Goal: Task Accomplishment & Management: Manage account settings

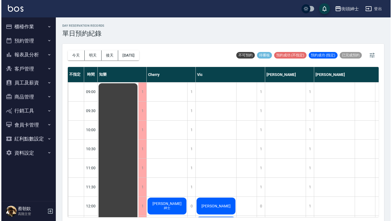
scroll to position [142, 0]
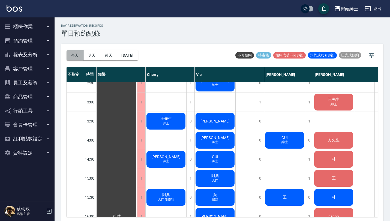
click at [76, 56] on button "今天" at bounding box center [74, 55] width 17 height 10
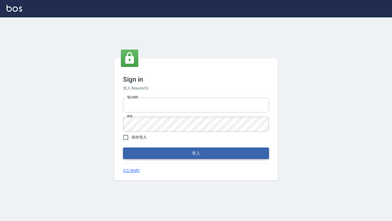
type input "0976888122"
click at [194, 152] on button "登入" at bounding box center [196, 153] width 146 height 11
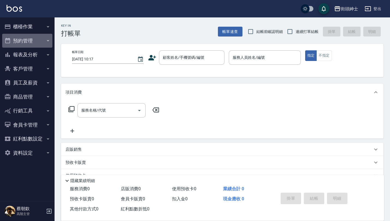
click at [43, 38] on button "預約管理" at bounding box center [27, 41] width 50 height 14
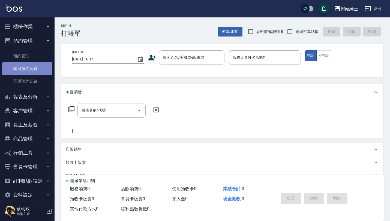
click at [44, 68] on link "單日預約紀錄" at bounding box center [27, 68] width 50 height 13
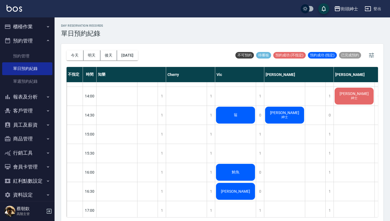
scroll to position [193, 0]
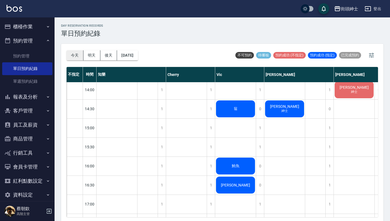
click at [69, 53] on button "今天" at bounding box center [74, 55] width 17 height 10
click at [92, 54] on button "明天" at bounding box center [91, 55] width 17 height 10
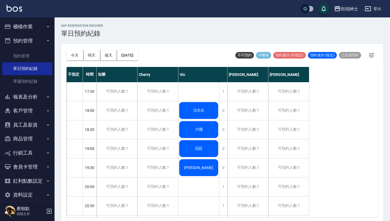
scroll to position [323, 0]
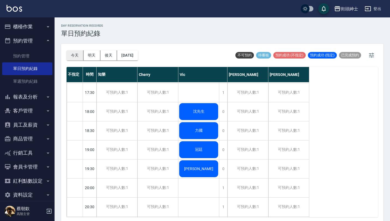
click at [73, 55] on button "今天" at bounding box center [74, 55] width 17 height 10
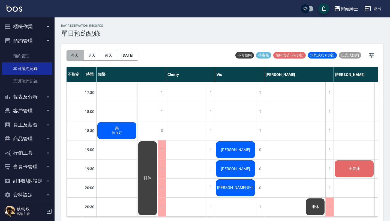
click at [82, 55] on button "今天" at bounding box center [74, 55] width 17 height 10
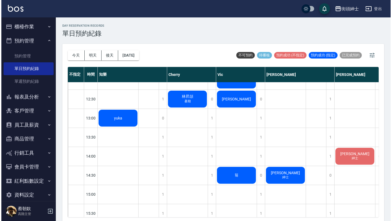
scroll to position [145, 0]
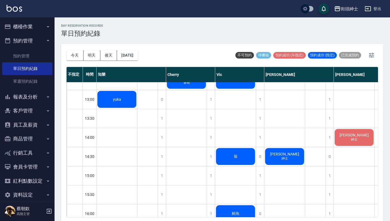
click at [137, 109] on div "劉恩成 紳士" at bounding box center [116, 99] width 41 height 19
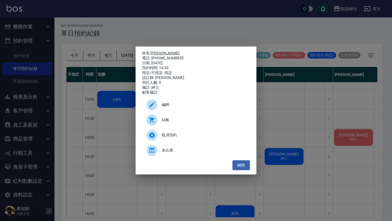
click at [158, 53] on link "劉恩成" at bounding box center [165, 53] width 29 height 4
click at [244, 165] on button "關閉" at bounding box center [241, 166] width 17 height 10
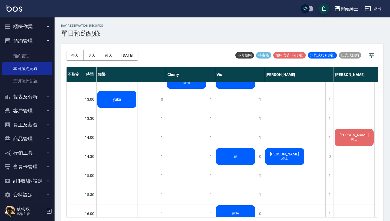
click at [137, 109] on div "劉恩成 紳士" at bounding box center [116, 99] width 41 height 19
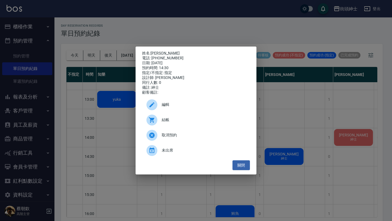
click at [195, 108] on span "編輯" at bounding box center [204, 105] width 84 height 6
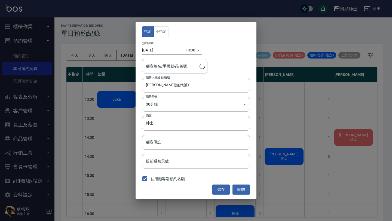
type input "劉恩成/0976199632"
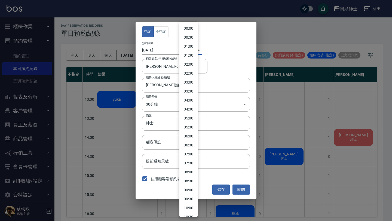
click at [186, 52] on body "街頭紳士 登出 櫃檯作業 打帳單 帳單列表 掛單列表 座位開單 營業儀表板 現金收支登錄 高階收支登錄 材料自購登錄 每日結帳 排班表 現場電腦打卡 掃碼打卡…" at bounding box center [196, 111] width 392 height 223
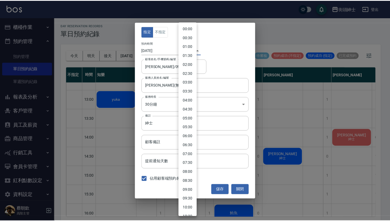
scroll to position [170, 0]
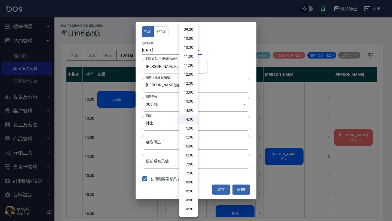
click at [167, 47] on div at bounding box center [196, 110] width 392 height 221
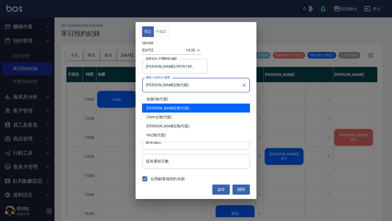
click at [167, 87] on input "戴比(無代號)" at bounding box center [192, 85] width 95 height 10
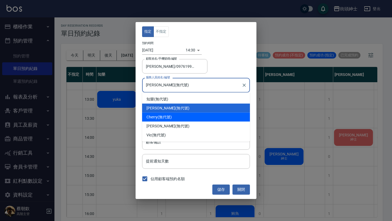
click at [173, 118] on div "Cherry (無代號)" at bounding box center [196, 117] width 108 height 9
type input "Cherry(無代號)"
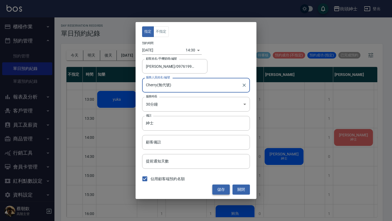
click at [222, 189] on button "儲存" at bounding box center [221, 190] width 17 height 10
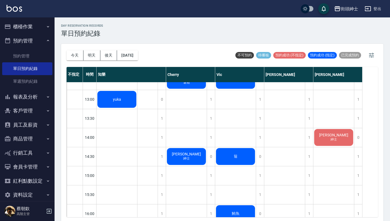
click at [46, 40] on icon "button" at bounding box center [48, 40] width 4 height 4
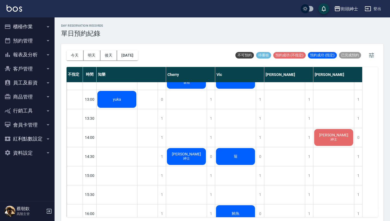
click at [39, 52] on button "報表及分析" at bounding box center [27, 55] width 50 height 14
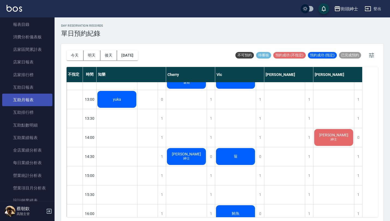
scroll to position [48, 0]
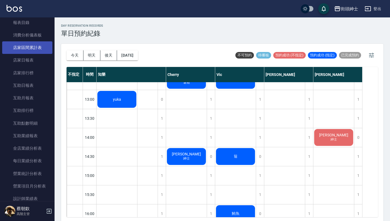
click at [32, 47] on link "店家區間累計表" at bounding box center [27, 47] width 50 height 13
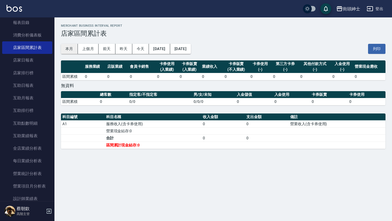
click at [69, 47] on button "本月" at bounding box center [69, 49] width 17 height 10
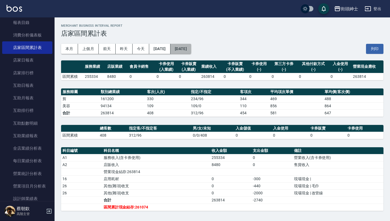
click at [191, 52] on button "2025/08/31" at bounding box center [180, 49] width 21 height 10
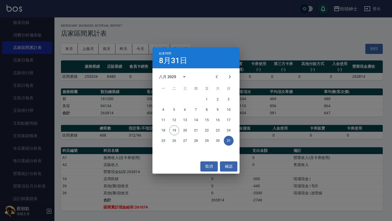
click at [119, 123] on div "結束時間 8月31日 八月 2025 一 二 三 四 五 六 日 1 2 3 4 5 6 7 8 9 10 11 12 13 14 15 16 17 18 1…" at bounding box center [196, 110] width 392 height 221
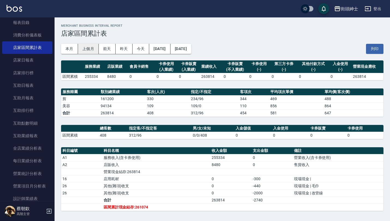
click at [87, 44] on button "上個月" at bounding box center [88, 49] width 21 height 10
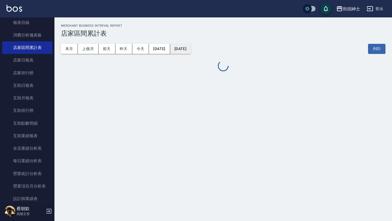
click at [191, 48] on button "2025/07/31" at bounding box center [180, 49] width 21 height 10
click at [191, 46] on button "2025/07/31" at bounding box center [180, 49] width 21 height 10
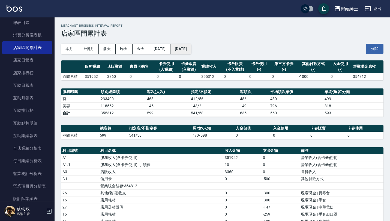
click at [191, 50] on button "2025/07/31" at bounding box center [180, 49] width 21 height 10
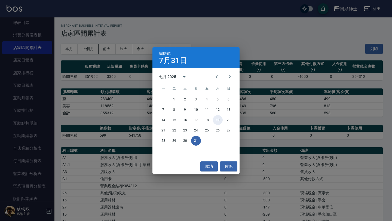
click at [219, 119] on button "19" at bounding box center [218, 120] width 10 height 10
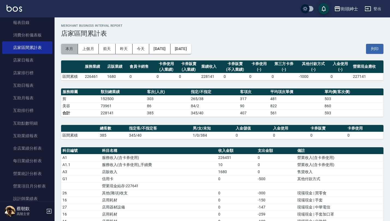
click at [68, 49] on button "本月" at bounding box center [69, 49] width 17 height 10
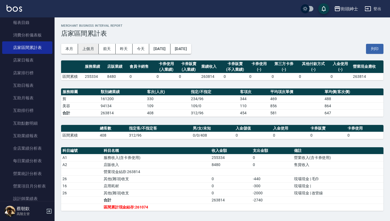
click at [89, 52] on button "上個月" at bounding box center [88, 49] width 21 height 10
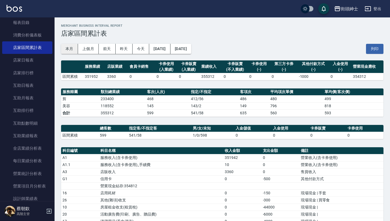
click at [74, 47] on button "本月" at bounding box center [69, 49] width 17 height 10
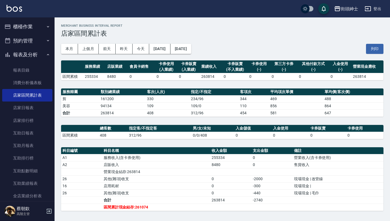
click at [30, 58] on button "報表及分析" at bounding box center [27, 55] width 50 height 14
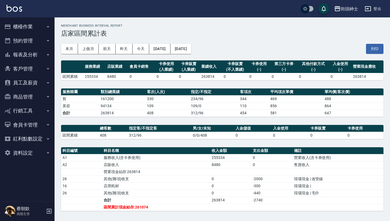
click at [37, 40] on button "預約管理" at bounding box center [27, 41] width 50 height 14
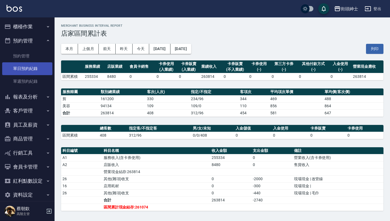
click at [37, 68] on link "單日預約紀錄" at bounding box center [27, 68] width 50 height 13
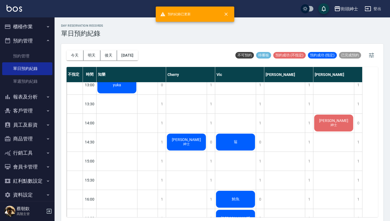
scroll to position [162, 0]
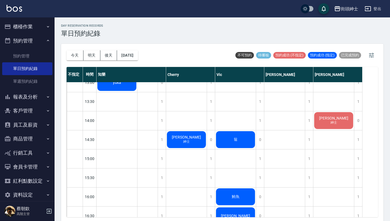
click at [118, 85] on span "紳士" at bounding box center [117, 85] width 2 height 0
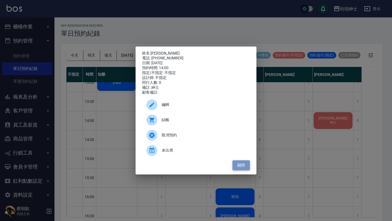
click at [243, 167] on button "關閉" at bounding box center [241, 166] width 17 height 10
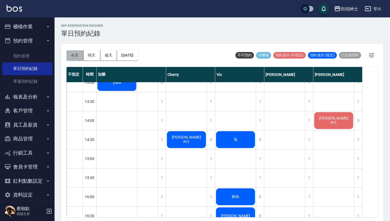
click at [69, 54] on button "今天" at bounding box center [74, 55] width 17 height 10
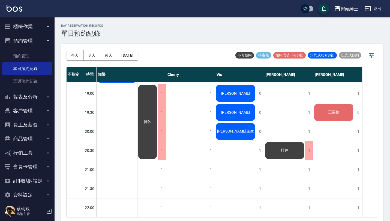
scroll to position [380, 0]
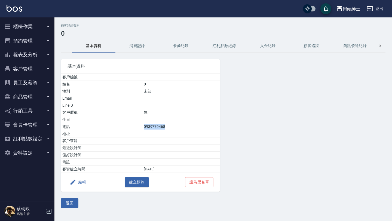
click at [37, 158] on button "資料設定" at bounding box center [27, 153] width 50 height 14
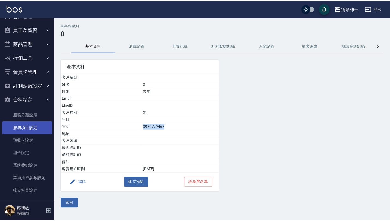
scroll to position [54, 0]
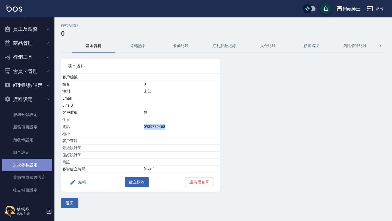
click at [32, 164] on link "系統參數設定" at bounding box center [27, 165] width 50 height 13
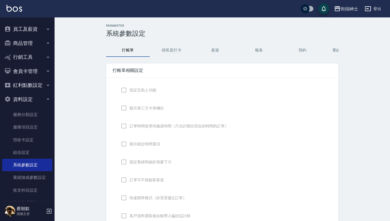
checkbox input "true"
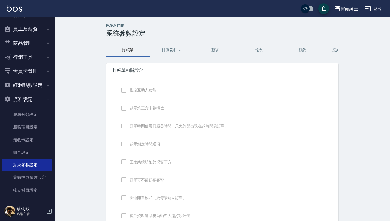
checkbox input "false"
type input "DESIGNATE"
checkbox input "true"
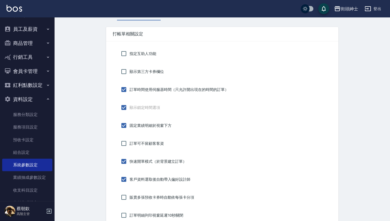
scroll to position [23, 0]
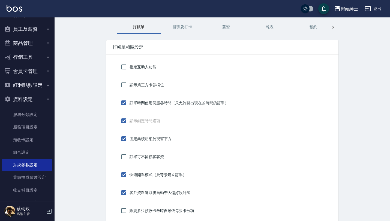
click at [200, 24] on button "排班及打卡" at bounding box center [183, 27] width 44 height 13
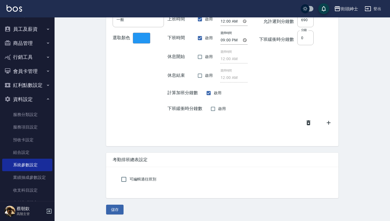
scroll to position [0, 0]
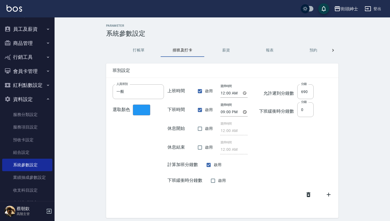
click at [230, 43] on div "Parameter 系統參數設定 打帳單 排班及打卡 薪資 報表 預約 業績依據及抽成 密碼 功能設定 顧客追蹤 顧客端 設計師端 班別設定 人員班別 一般 …" at bounding box center [221, 155] width 245 height 263
click at [305, 53] on button "預約" at bounding box center [313, 50] width 44 height 13
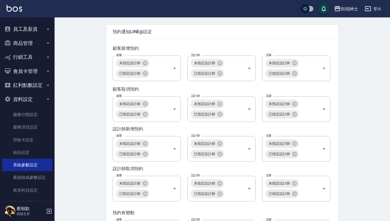
scroll to position [781, 0]
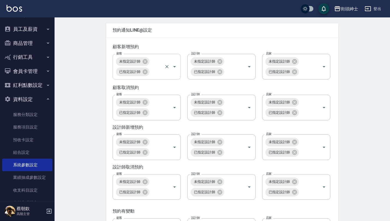
click at [177, 70] on icon "Open" at bounding box center [174, 66] width 7 height 7
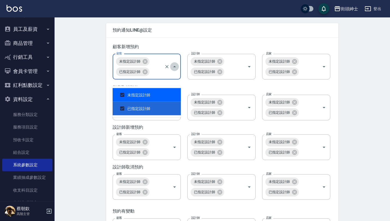
click at [177, 70] on icon "Close" at bounding box center [174, 66] width 7 height 7
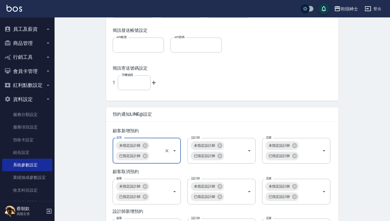
scroll to position [702, 0]
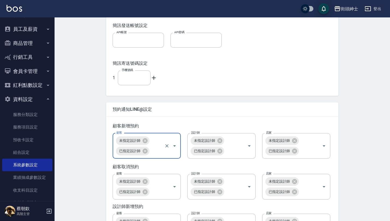
click at [175, 149] on icon "Open" at bounding box center [174, 146] width 7 height 7
click at [243, 129] on div "顧客新增預約" at bounding box center [222, 126] width 219 height 6
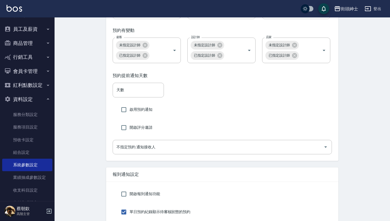
scroll to position [962, 0]
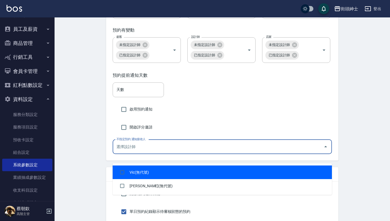
click at [188, 152] on input "不指定預約 通知接收人" at bounding box center [218, 147] width 206 height 10
click at [131, 172] on li "Vic(無代號)" at bounding box center [222, 173] width 219 height 14
checkbox input "true"
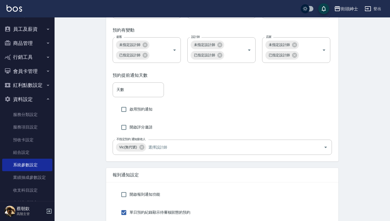
click at [210, 133] on div "開啟評分邀請" at bounding box center [222, 127] width 219 height 11
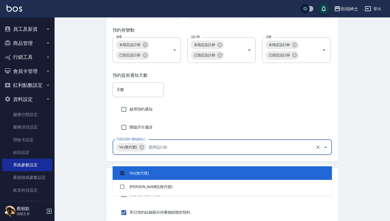
click at [181, 152] on input "不指定預約 通知接收人" at bounding box center [230, 148] width 167 height 10
click at [203, 133] on div "開啟評分邀請" at bounding box center [222, 127] width 219 height 11
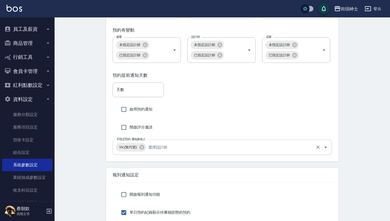
click at [193, 152] on input "不指定預約 通知接收人" at bounding box center [230, 148] width 167 height 10
click at [215, 130] on div "預約提前通知天數 天數 天數 啟用預約通知 開啟評分邀請 不指定預約 通知接收人 Vic(無代號) 不指定預約 通知接收人" at bounding box center [222, 113] width 232 height 95
click at [126, 115] on input "啟用預約通知" at bounding box center [123, 109] width 11 height 11
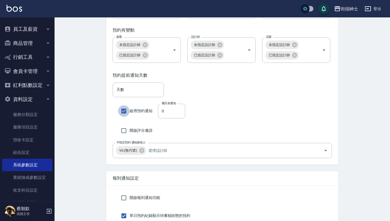
click at [126, 117] on input "啟用預約通知" at bounding box center [123, 110] width 11 height 11
checkbox input "false"
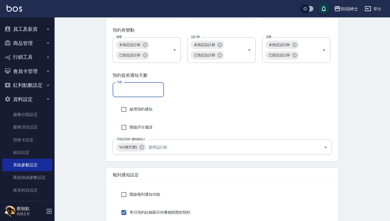
click at [135, 95] on input "天數" at bounding box center [138, 90] width 51 height 15
click at [141, 97] on input "天數" at bounding box center [138, 90] width 51 height 15
click at [205, 97] on div "天數 天數" at bounding box center [222, 90] width 219 height 15
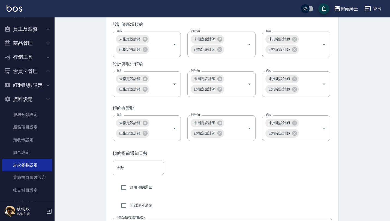
scroll to position [879, 0]
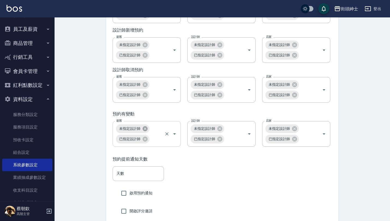
click at [146, 131] on icon at bounding box center [145, 128] width 5 height 5
click at [144, 131] on icon at bounding box center [145, 128] width 5 height 5
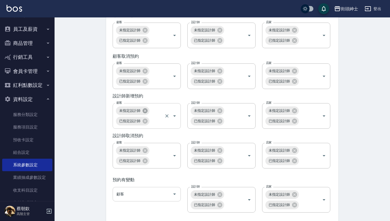
scroll to position [820, 0]
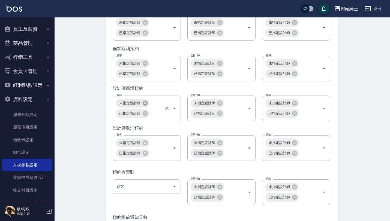
click at [145, 106] on icon at bounding box center [145, 103] width 6 height 6
click at [144, 146] on icon at bounding box center [145, 143] width 6 height 6
click at [145, 145] on icon at bounding box center [145, 142] width 5 height 5
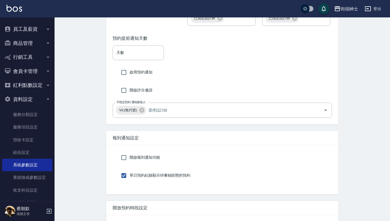
scroll to position [1087, 0]
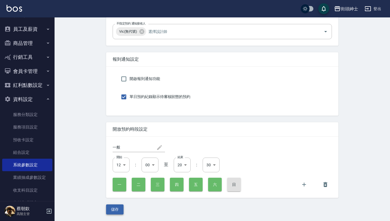
click at [115, 210] on button "儲存" at bounding box center [114, 210] width 17 height 10
click at [114, 211] on button "儲存" at bounding box center [114, 210] width 17 height 10
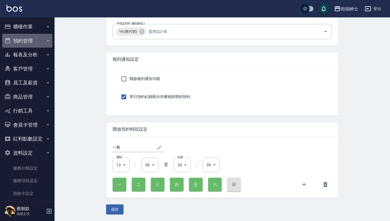
click at [38, 44] on button "預約管理" at bounding box center [27, 41] width 50 height 14
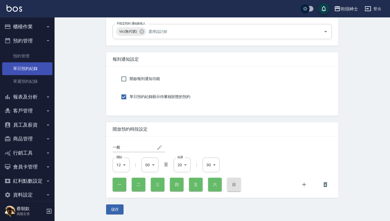
click at [35, 71] on link "單日預約紀錄" at bounding box center [27, 68] width 50 height 13
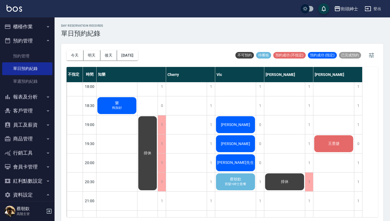
scroll to position [355, 0]
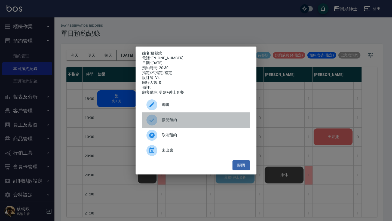
click at [192, 126] on div "接受預約" at bounding box center [196, 120] width 108 height 15
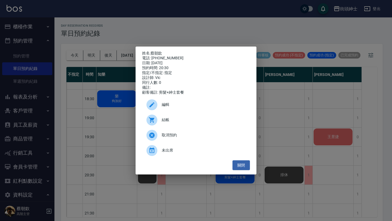
click at [196, 137] on span "取消預約" at bounding box center [204, 135] width 84 height 6
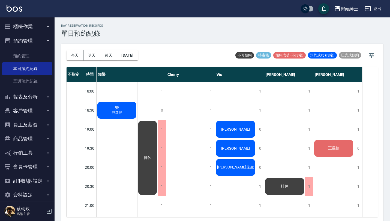
scroll to position [344, 0]
click at [35, 38] on button "預約管理" at bounding box center [27, 41] width 50 height 14
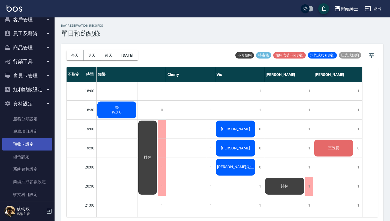
scroll to position [51, 0]
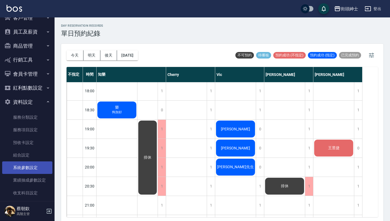
click at [34, 169] on link "系統參數設定" at bounding box center [27, 168] width 50 height 13
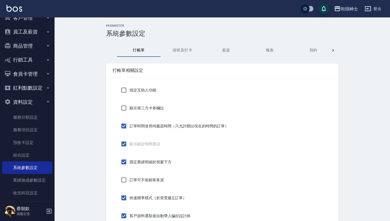
click at [313, 50] on button "預約" at bounding box center [313, 50] width 44 height 13
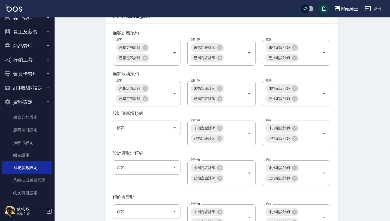
scroll to position [791, 0]
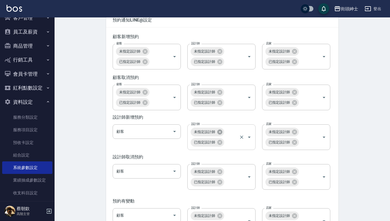
click at [219, 135] on icon at bounding box center [220, 132] width 6 height 6
click at [221, 174] on icon at bounding box center [219, 171] width 5 height 5
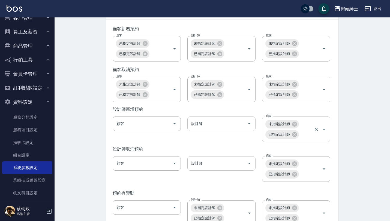
scroll to position [799, 0]
click at [295, 178] on icon at bounding box center [294, 175] width 6 height 6
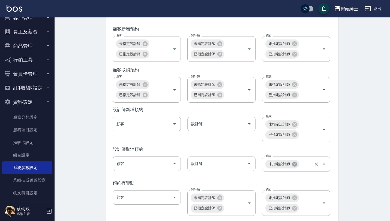
click at [295, 167] on icon at bounding box center [294, 164] width 5 height 5
click at [295, 138] on icon at bounding box center [294, 135] width 6 height 6
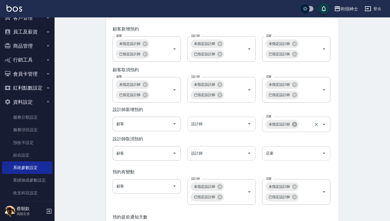
click at [295, 128] on icon at bounding box center [294, 125] width 6 height 6
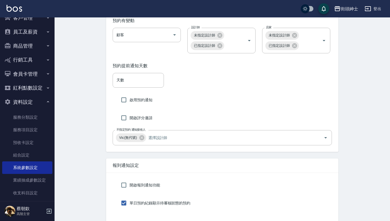
scroll to position [949, 0]
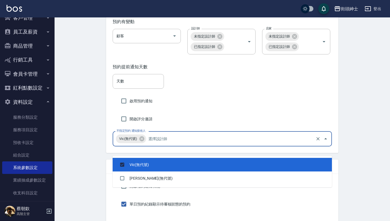
click at [205, 144] on input "不指定預約 通知接收人" at bounding box center [230, 139] width 167 height 10
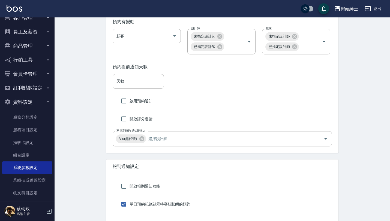
click at [240, 103] on div "預約提前通知天數 天數 天數 啟用預約通知 開啟評分邀請 不指定預約 通知接收人 Vic(無代號) 不指定預約 通知接收人" at bounding box center [222, 105] width 232 height 95
click at [124, 107] on input "啟用預約通知" at bounding box center [123, 100] width 11 height 11
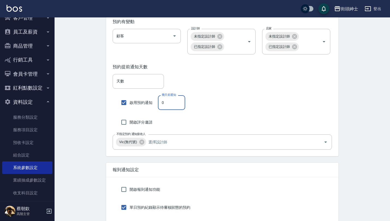
click at [170, 108] on input "0" at bounding box center [171, 102] width 27 height 15
click at [260, 89] on div "天數 天數" at bounding box center [222, 81] width 219 height 15
click at [143, 145] on icon at bounding box center [141, 142] width 5 height 5
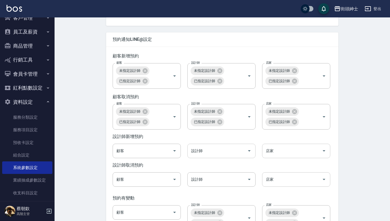
scroll to position [770, 0]
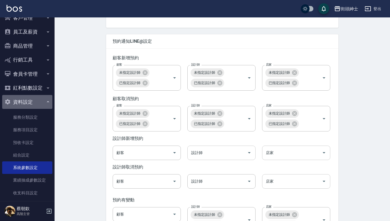
click at [35, 102] on button "資料設定" at bounding box center [27, 102] width 50 height 14
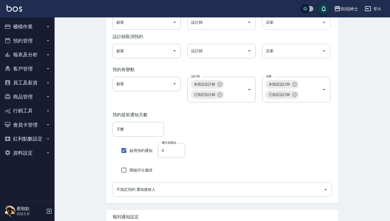
scroll to position [901, 0]
click at [219, 87] on icon at bounding box center [220, 84] width 6 height 6
click at [294, 87] on icon at bounding box center [294, 84] width 6 height 6
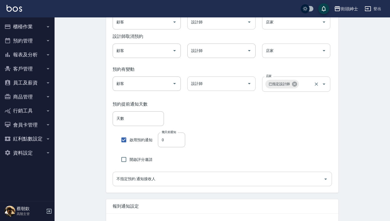
click at [294, 87] on icon at bounding box center [294, 84] width 6 height 6
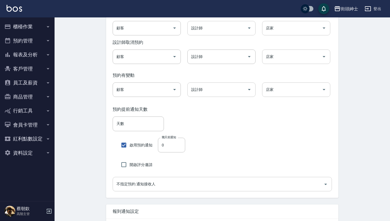
scroll to position [895, 0]
click at [148, 132] on input "天數" at bounding box center [138, 124] width 51 height 15
click at [254, 153] on div "啟用預約通知 幾天前通知 0 幾天前通知" at bounding box center [222, 145] width 219 height 15
click at [127, 151] on input "啟用預約通知" at bounding box center [123, 145] width 11 height 11
checkbox input "false"
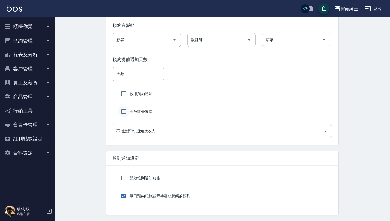
scroll to position [944, 0]
click at [168, 137] on input "不指定預約 通知接收人" at bounding box center [218, 132] width 206 height 10
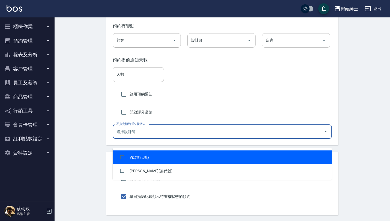
click at [128, 159] on li "Vic(無代號)" at bounding box center [222, 158] width 219 height 14
checkbox input "true"
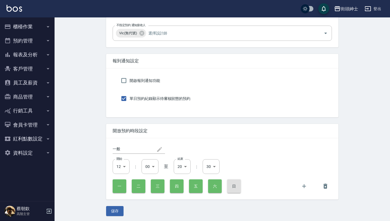
scroll to position [1054, 0]
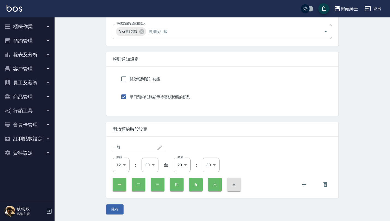
click at [131, 148] on input "一般" at bounding box center [135, 147] width 44 height 9
click at [157, 149] on icon at bounding box center [159, 148] width 7 height 7
drag, startPoint x: 164, startPoint y: 166, endPoint x: 170, endPoint y: 166, distance: 5.2
click at [170, 166] on div "開始 12 12 開始 : 00 00 ​ 至 結束 20 20 結束 : 30 30 ​" at bounding box center [222, 165] width 219 height 15
click at [170, 165] on div "開始 12 12 開始 : 00 00 ​ 至 結束 20 20 結束 : 30 30 ​" at bounding box center [222, 165] width 219 height 15
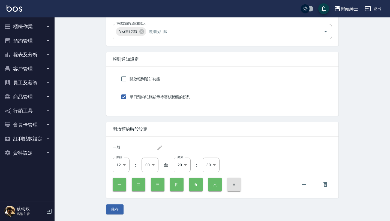
click at [165, 165] on span "至" at bounding box center [166, 165] width 4 height 6
drag, startPoint x: 167, startPoint y: 165, endPoint x: 160, endPoint y: 165, distance: 6.3
click at [160, 165] on div "開始 12 12 開始 : 00 00 ​ 至 結束 20 20 結束 : 30 30 ​" at bounding box center [222, 165] width 219 height 15
click at [187, 141] on div "一般 ​ 開始 12 12 開始 : 00 00 ​ 至 結束 20 20 結束 : 30 30 ​ 一 二 三 四 五 六 日" at bounding box center [222, 167] width 232 height 61
click at [114, 206] on button "儲存" at bounding box center [114, 210] width 17 height 10
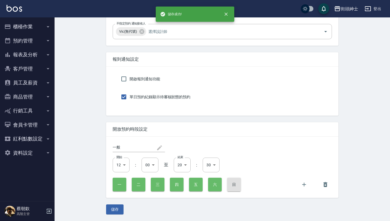
click at [34, 150] on button "資料設定" at bounding box center [27, 153] width 50 height 14
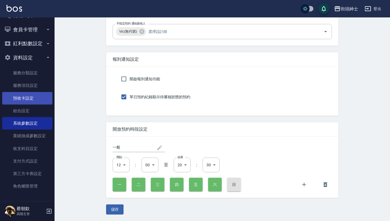
scroll to position [95, 0]
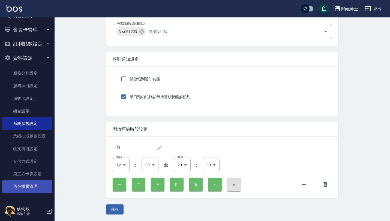
click at [30, 183] on link "角色權限管理" at bounding box center [27, 186] width 50 height 13
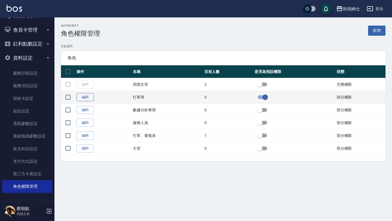
click at [85, 101] on link "編輯" at bounding box center [85, 97] width 17 height 8
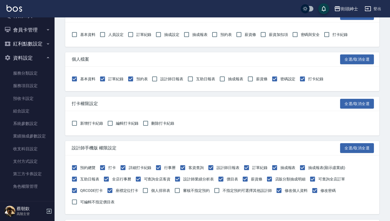
scroll to position [624, 0]
